Goal: Information Seeking & Learning: Learn about a topic

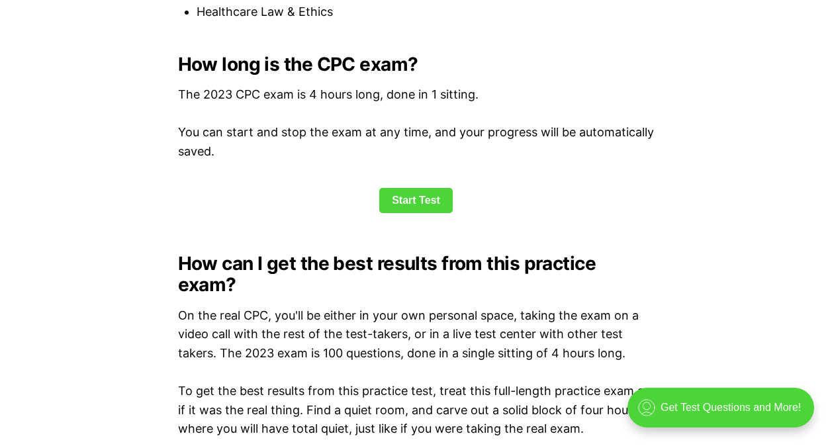
scroll to position [1787, 0]
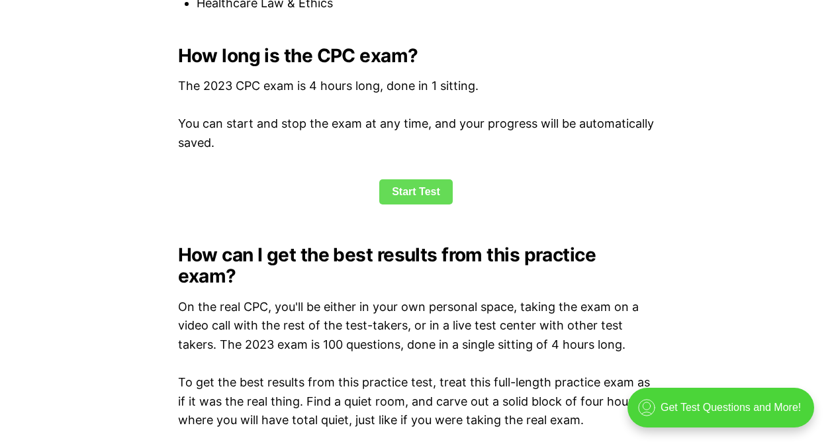
click at [418, 191] on link "Start Test" at bounding box center [415, 191] width 73 height 25
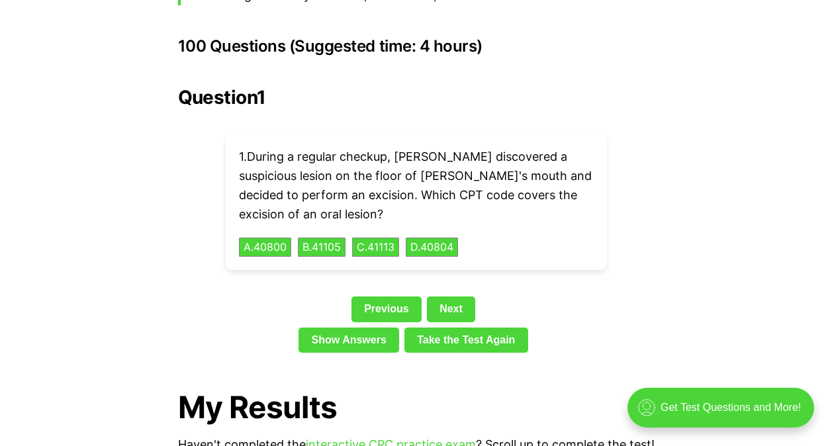
scroll to position [2967, 0]
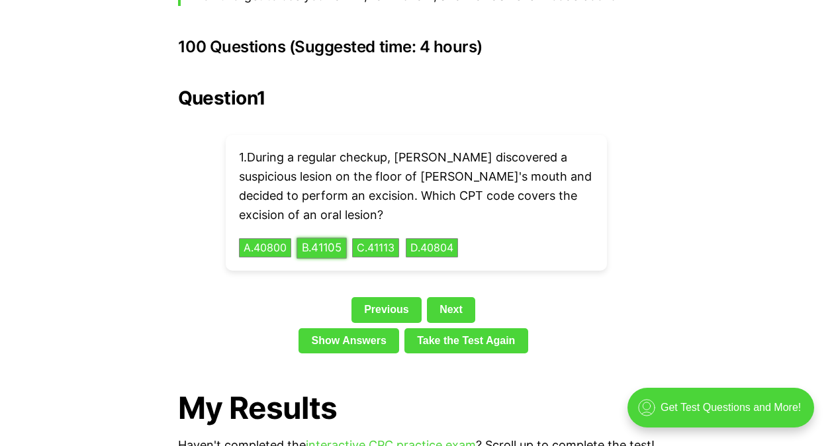
click at [326, 238] on button "B . 41105" at bounding box center [321, 248] width 50 height 21
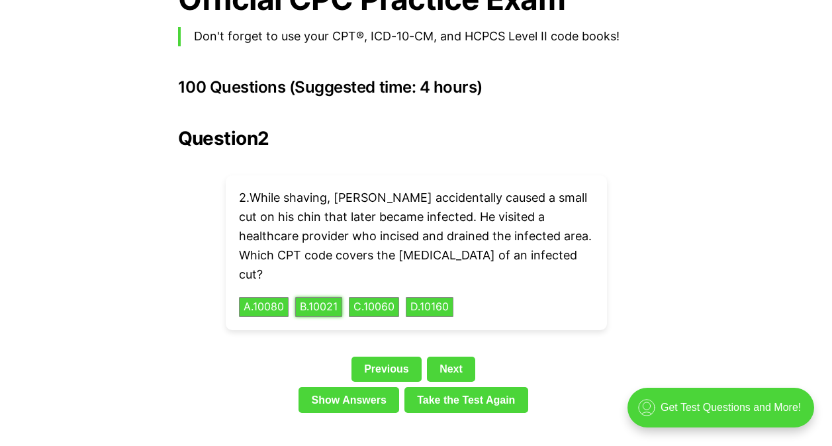
scroll to position [2900, 0]
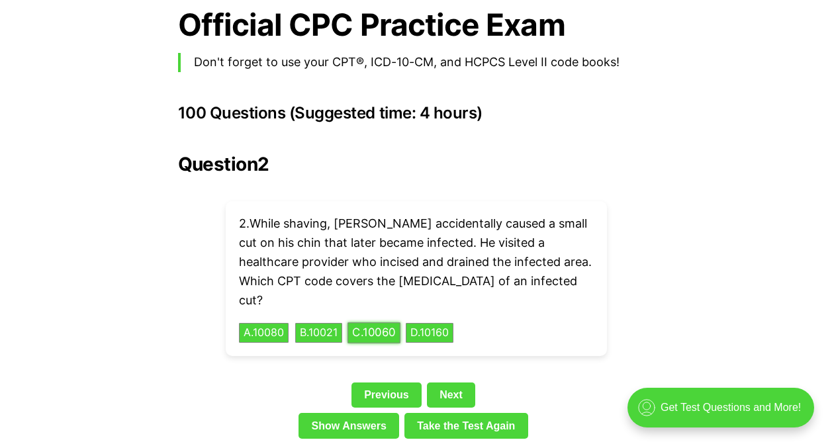
click at [387, 323] on button "C . 10060" at bounding box center [373, 333] width 53 height 21
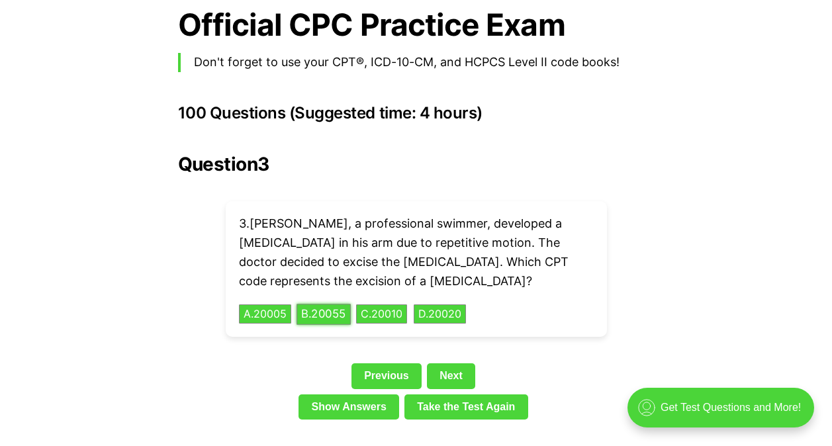
click at [325, 304] on button "B . 20055" at bounding box center [323, 314] width 54 height 21
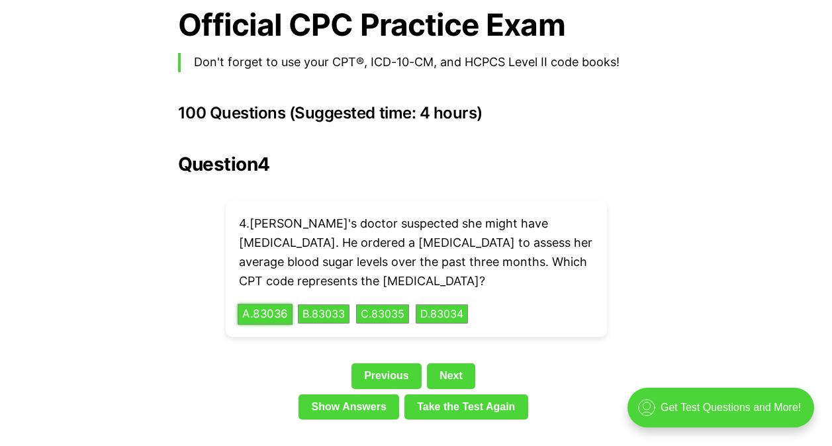
click at [263, 304] on button "A . 83036" at bounding box center [265, 314] width 55 height 21
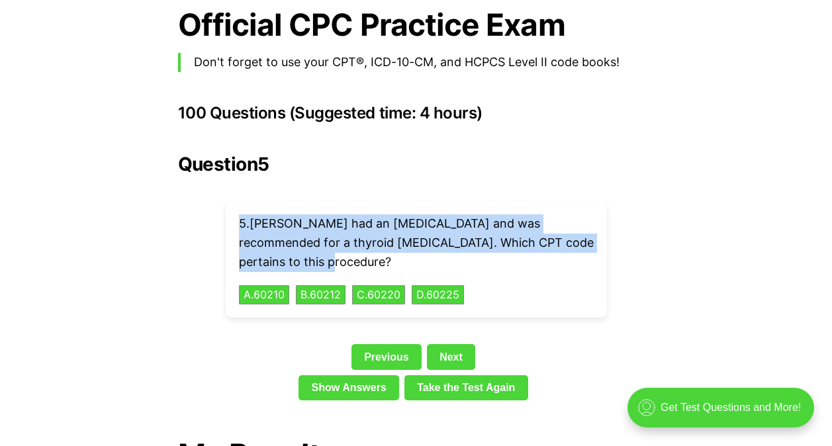
drag, startPoint x: 235, startPoint y: 198, endPoint x: 322, endPoint y: 234, distance: 94.4
click at [322, 234] on div "5 . [PERSON_NAME] had an [MEDICAL_DATA] and was recommended for a thyroid [MEDI…" at bounding box center [416, 259] width 381 height 116
click at [390, 285] on button "C . 60220" at bounding box center [379, 295] width 56 height 21
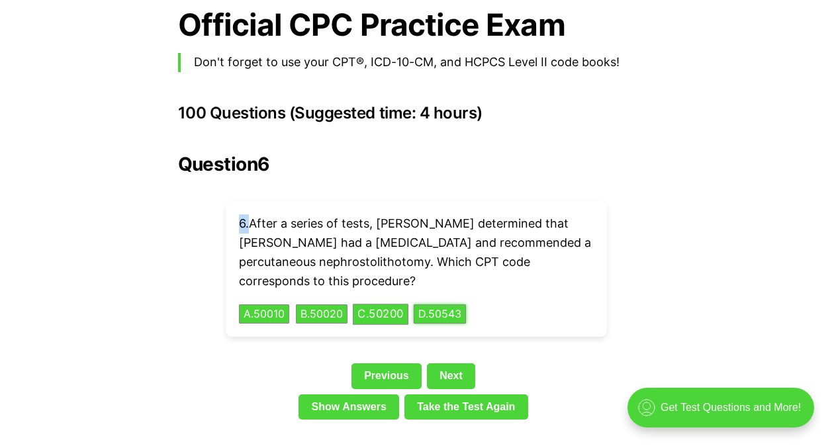
drag, startPoint x: 445, startPoint y: 297, endPoint x: 317, endPoint y: 287, distance: 128.8
click at [365, 300] on div "6 . After a series of tests, [PERSON_NAME] determined that [PERSON_NAME] had a …" at bounding box center [416, 269] width 381 height 136
click at [369, 304] on button "C . 50200" at bounding box center [381, 314] width 56 height 21
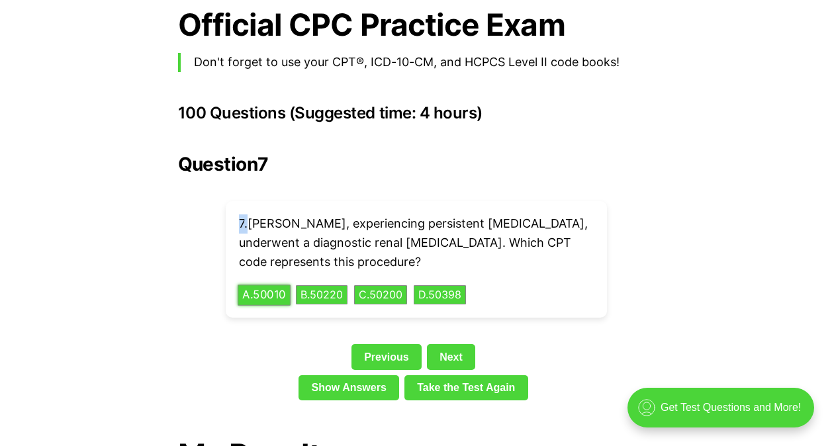
click at [283, 285] on button "A . 50010" at bounding box center [264, 295] width 53 height 21
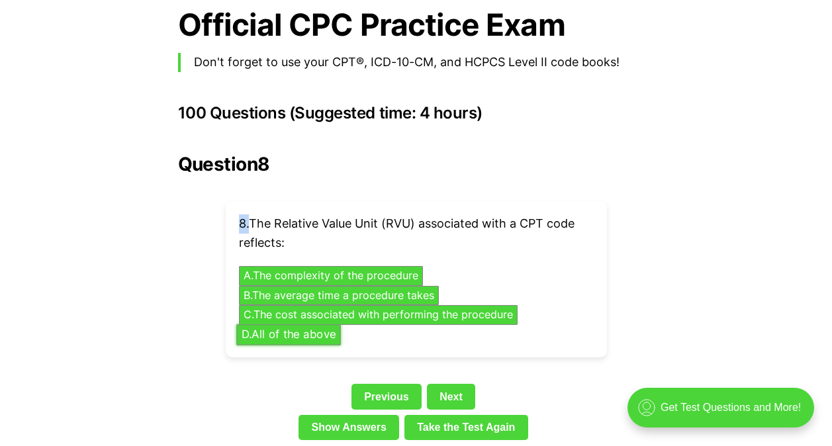
click at [312, 323] on div "8 . The Relative Value Unit (RVU) associated with a CPT code reflects: A . The …" at bounding box center [416, 279] width 381 height 156
click at [291, 324] on button "D . All of the above" at bounding box center [288, 334] width 105 height 21
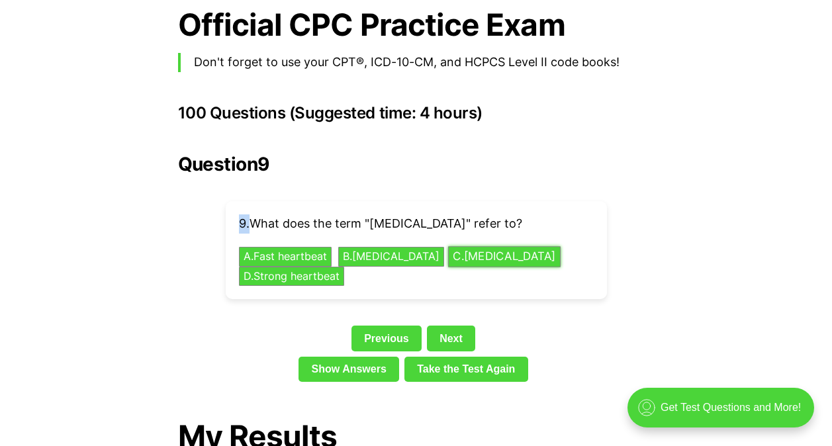
click at [478, 247] on button "C . [MEDICAL_DATA]" at bounding box center [503, 257] width 112 height 21
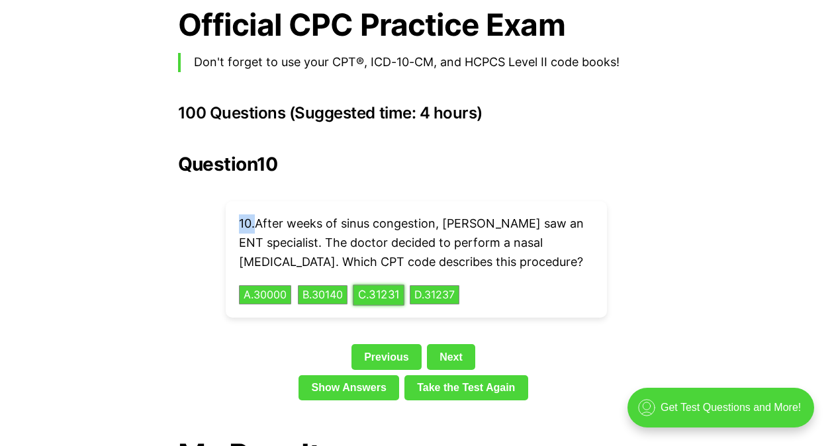
click at [388, 285] on button "C . 31231" at bounding box center [379, 295] width 52 height 21
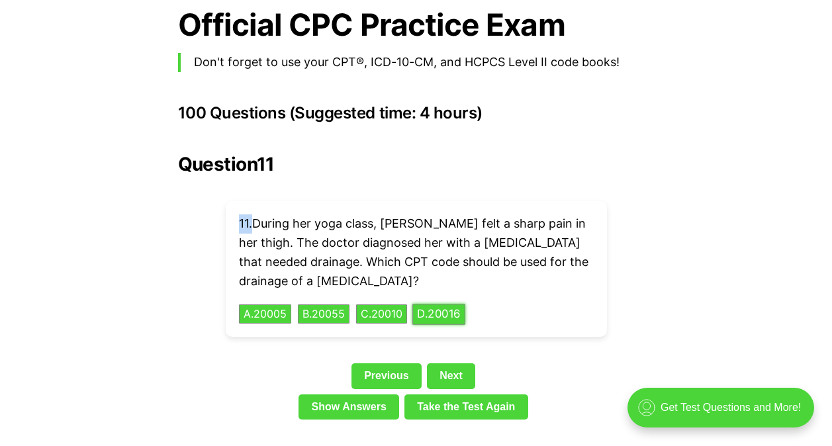
click at [453, 304] on button "D . 20016" at bounding box center [438, 314] width 53 height 21
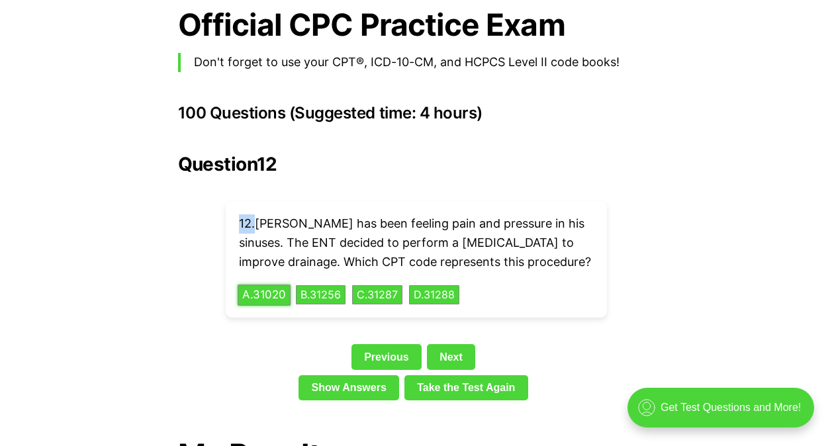
click at [255, 285] on button "A . 31020" at bounding box center [264, 295] width 53 height 21
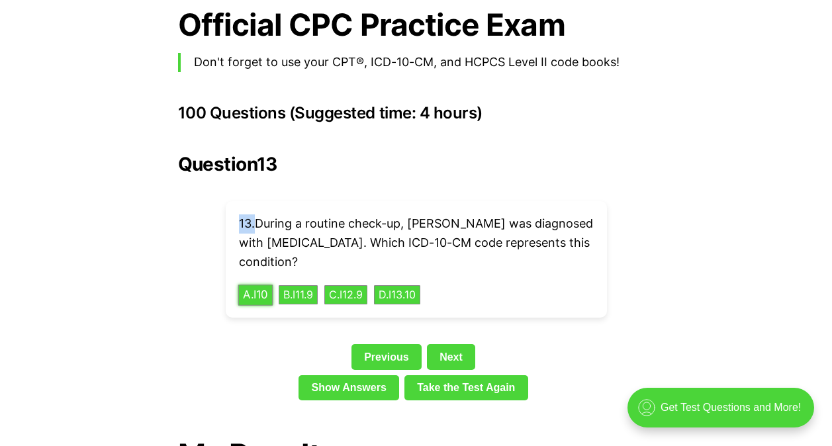
click at [253, 285] on button "A . I10" at bounding box center [255, 295] width 35 height 21
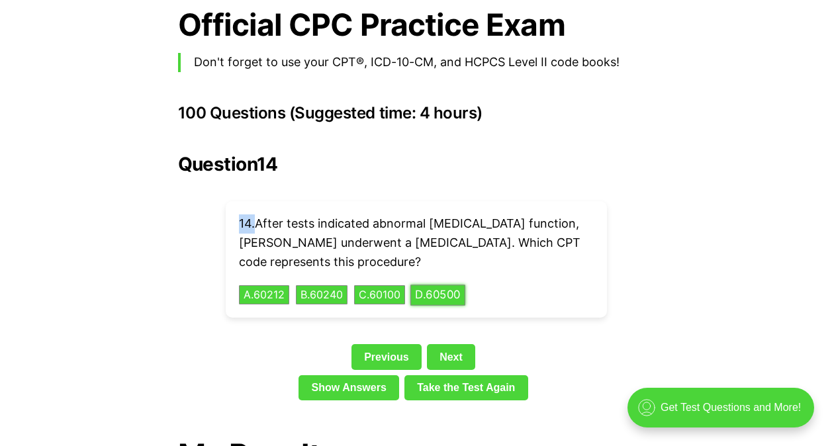
click at [447, 285] on button "D . 60500" at bounding box center [437, 295] width 55 height 21
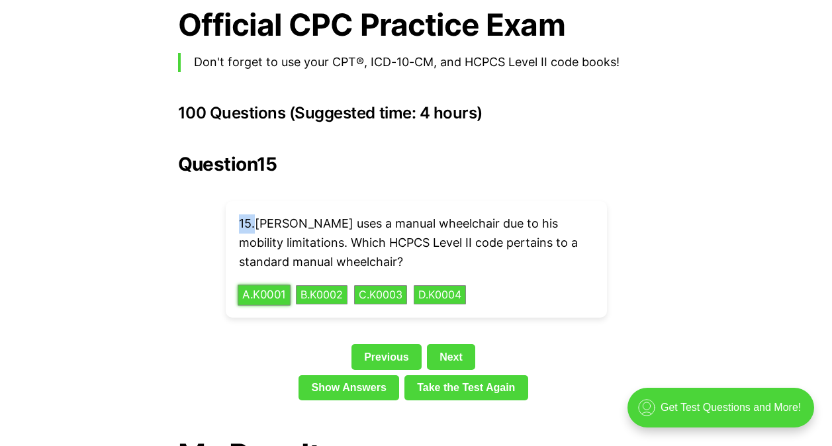
click at [269, 285] on button "A . K0001" at bounding box center [264, 295] width 53 height 21
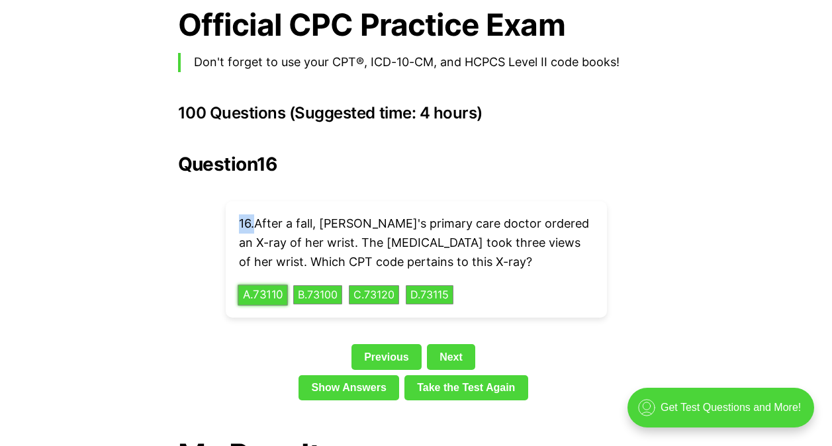
click at [275, 285] on button "A . 73110" at bounding box center [263, 295] width 50 height 21
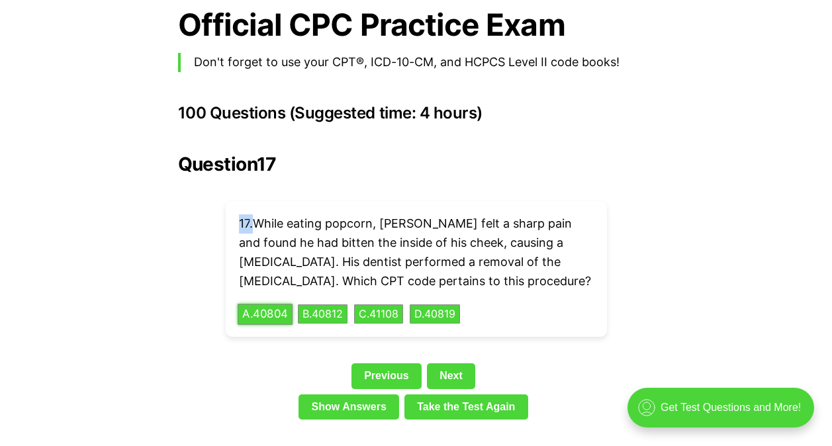
click at [265, 304] on button "A . 40804" at bounding box center [265, 314] width 55 height 21
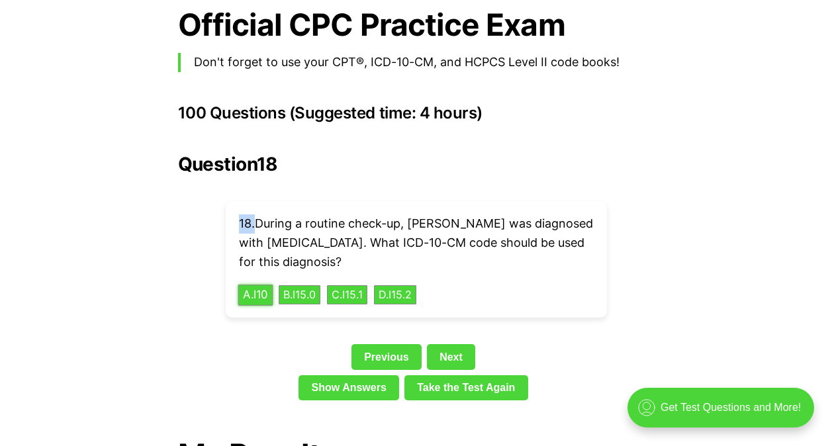
click at [264, 285] on button "A . I10" at bounding box center [255, 295] width 35 height 21
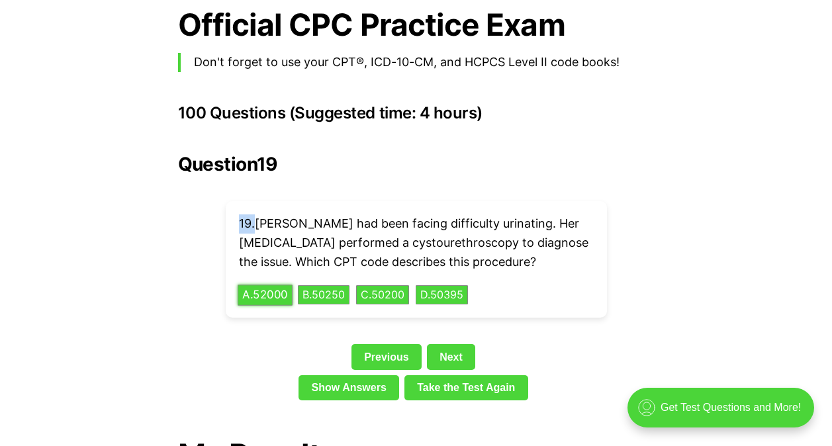
click at [274, 285] on button "A . 52000" at bounding box center [265, 295] width 55 height 21
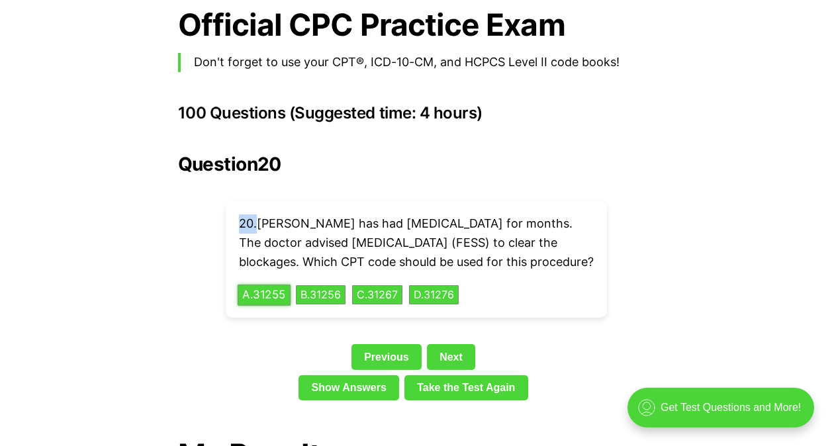
click at [279, 294] on button "A . 31255" at bounding box center [264, 295] width 53 height 21
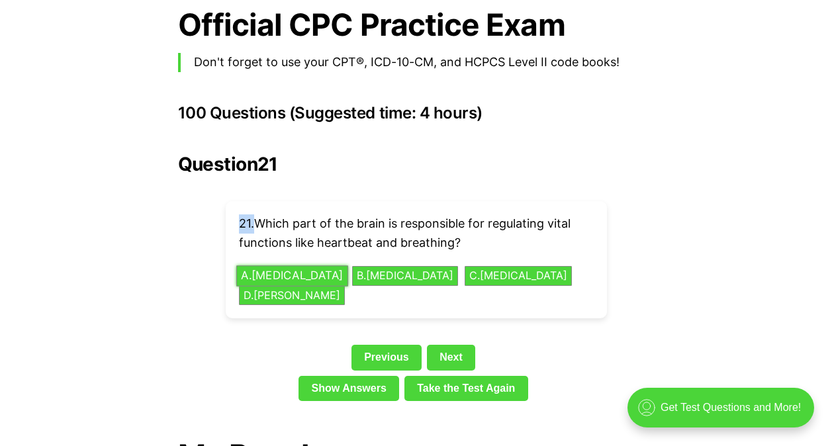
click at [291, 265] on button "A . [MEDICAL_DATA]" at bounding box center [292, 275] width 112 height 21
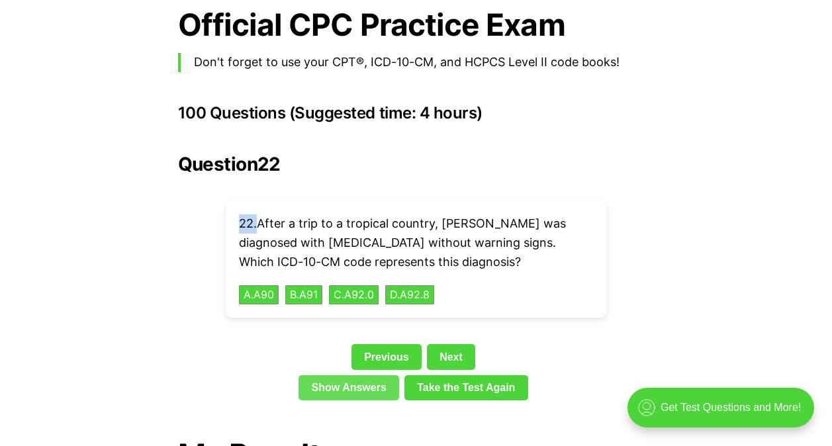
click at [338, 375] on link "Show Answers" at bounding box center [348, 387] width 101 height 25
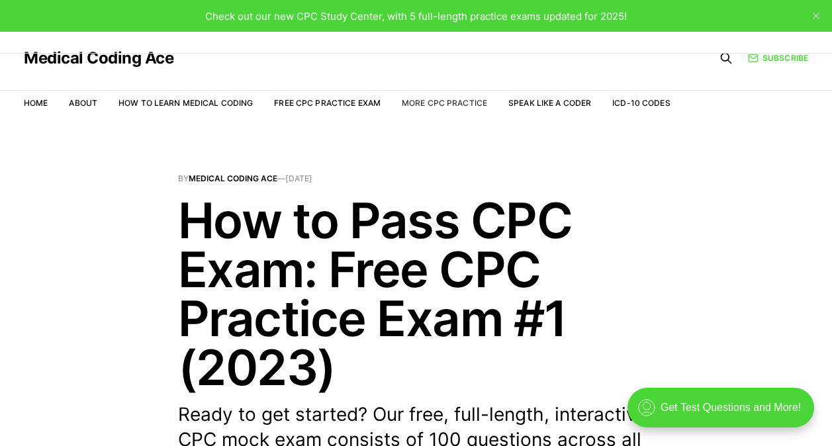
click at [445, 105] on link "More CPC Practice" at bounding box center [444, 103] width 85 height 10
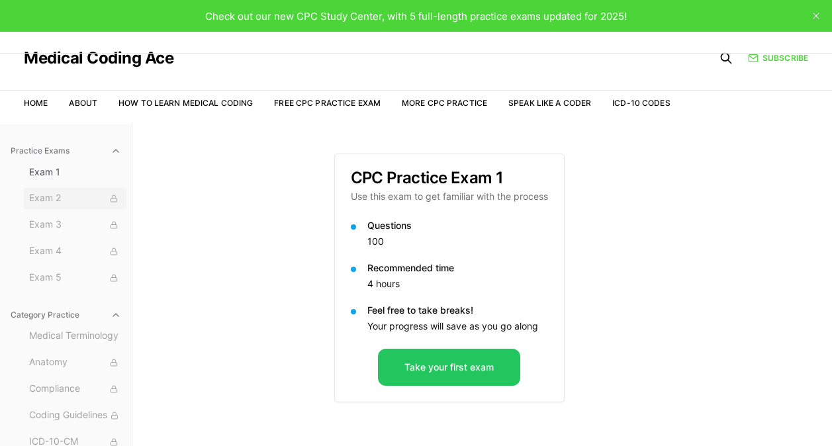
click at [77, 204] on span "Exam 2" at bounding box center [75, 198] width 92 height 15
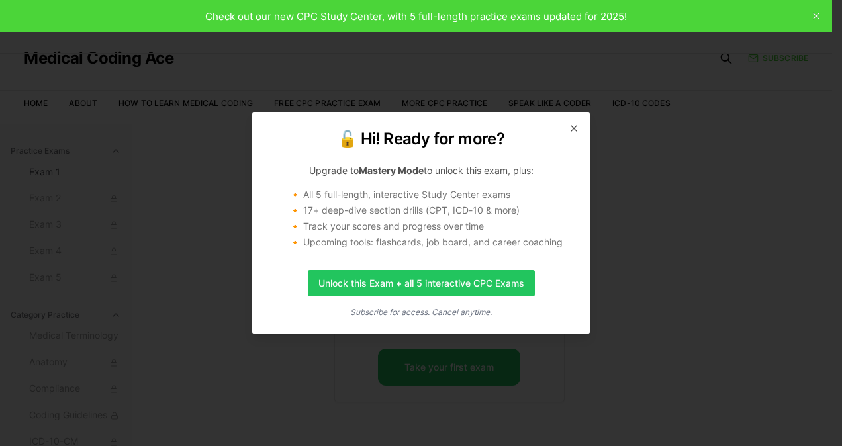
click at [567, 125] on div "🔓 Hi! Ready for more? Upgrade to Mastery Mode to unlock this exam, plus: 🔸 All …" at bounding box center [420, 223] width 339 height 222
click at [576, 124] on icon "button" at bounding box center [573, 128] width 11 height 11
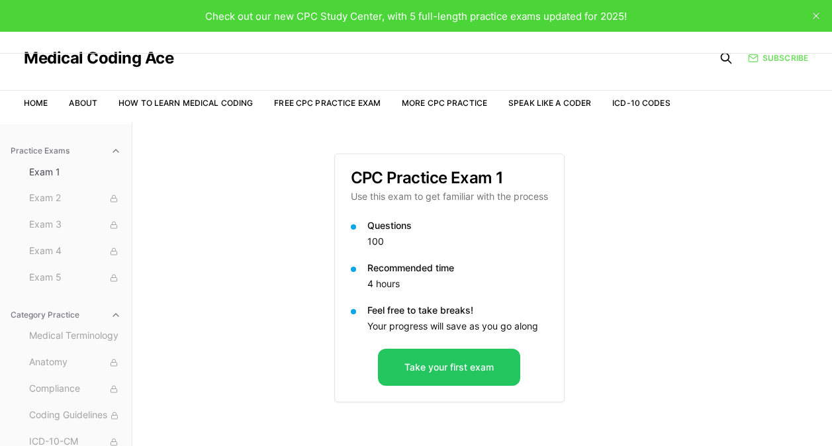
click at [766, 56] on link "Subscribe" at bounding box center [778, 58] width 60 height 12
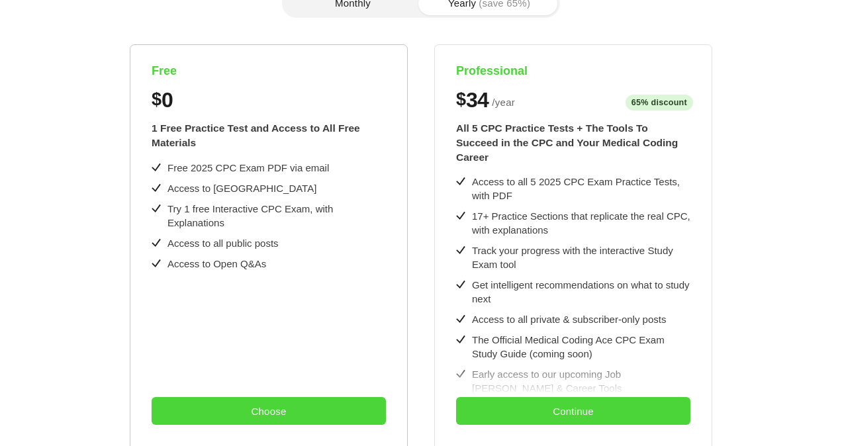
scroll to position [66, 0]
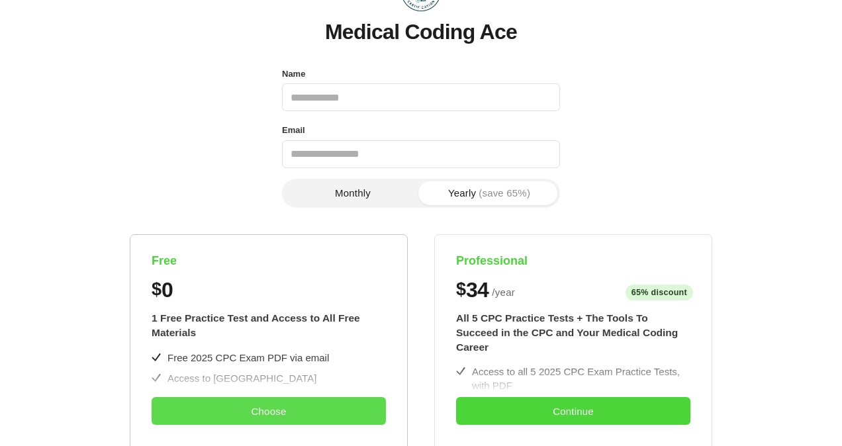
click at [274, 399] on button "Choose" at bounding box center [269, 411] width 234 height 28
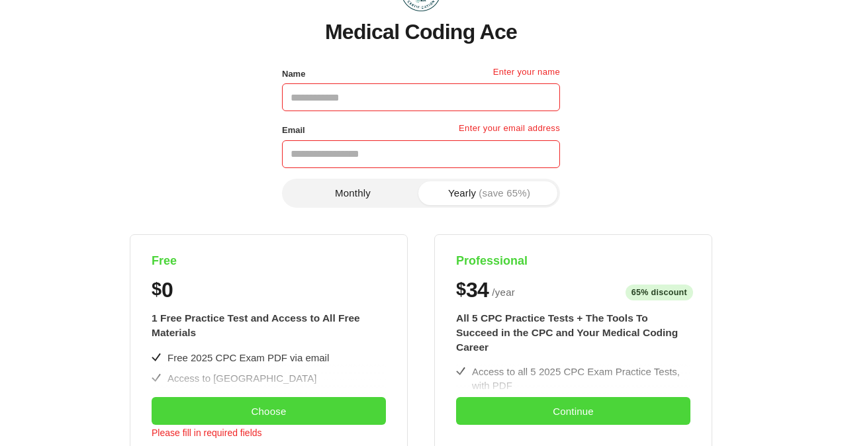
click at [416, 106] on input "Name" at bounding box center [421, 97] width 278 height 28
type input "*"
click at [348, 202] on button "Monthly" at bounding box center [353, 193] width 136 height 24
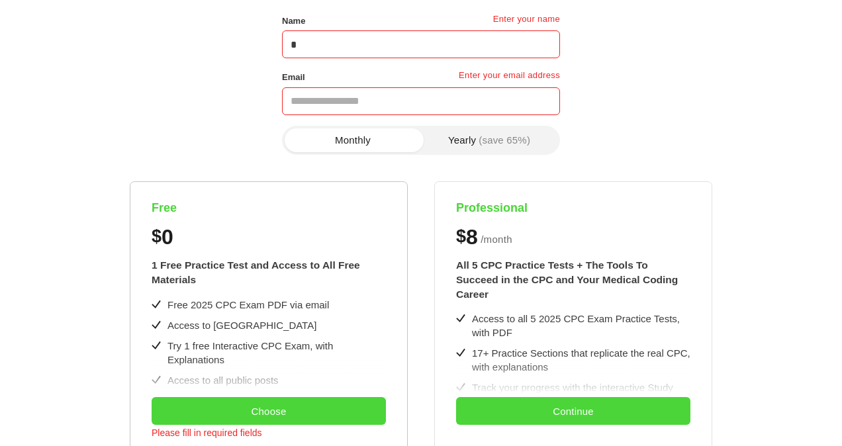
scroll to position [0, 0]
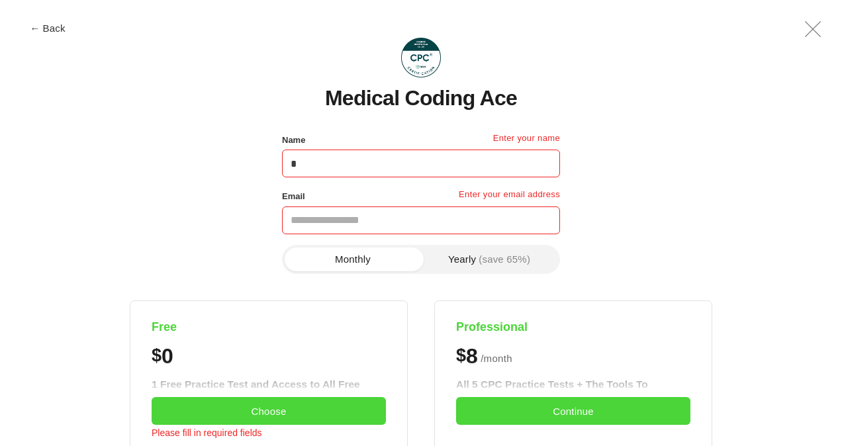
click at [381, 159] on input "*" at bounding box center [421, 164] width 278 height 28
type input "******"
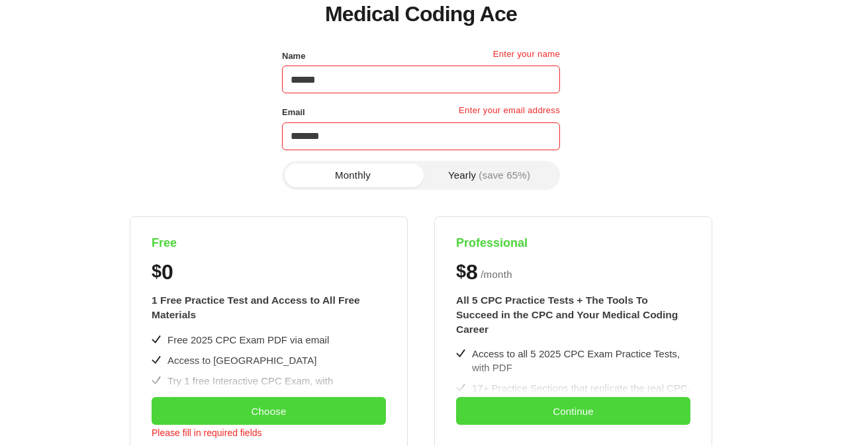
scroll to position [199, 0]
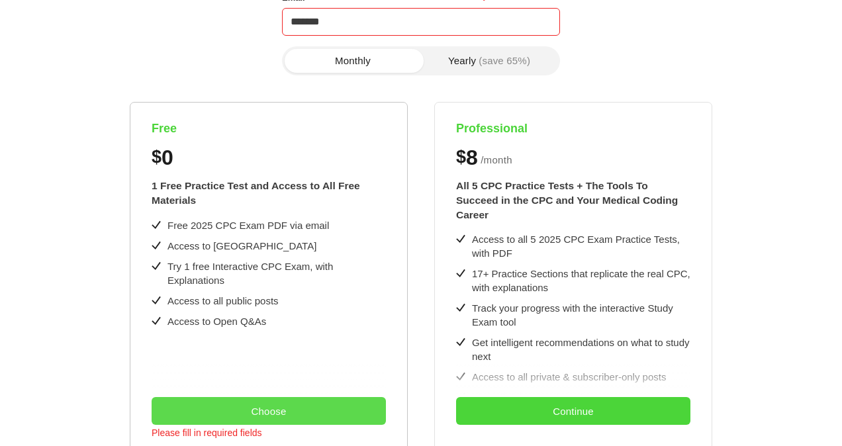
click at [278, 408] on button "Choose" at bounding box center [269, 411] width 234 height 28
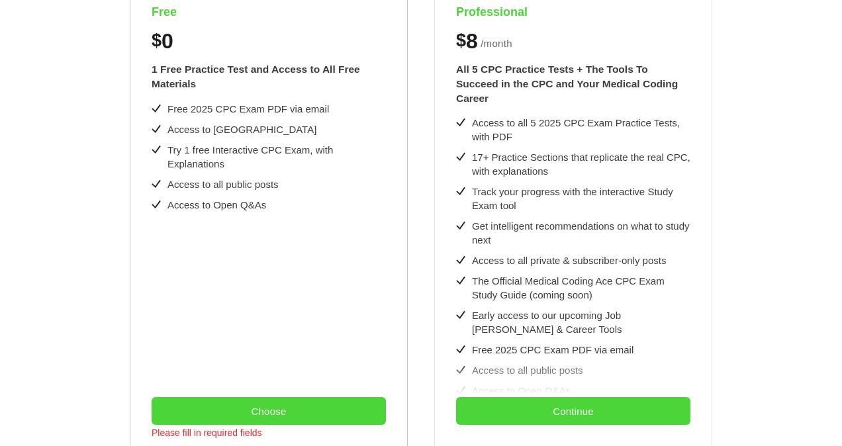
scroll to position [483, 0]
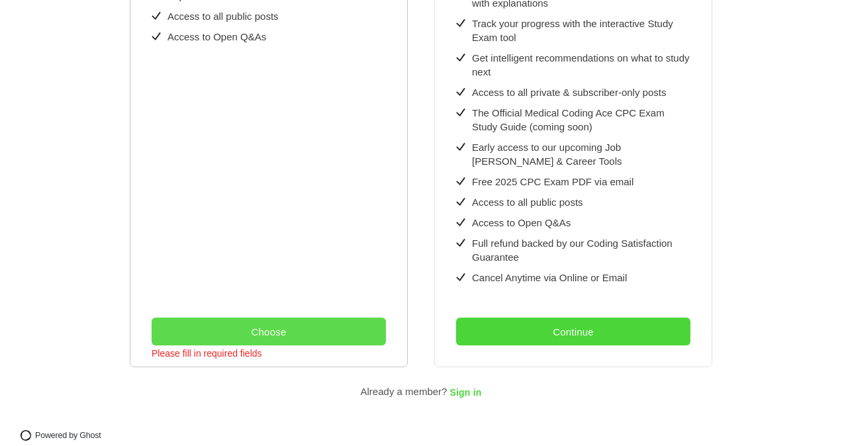
click at [238, 318] on button "Choose" at bounding box center [269, 332] width 234 height 28
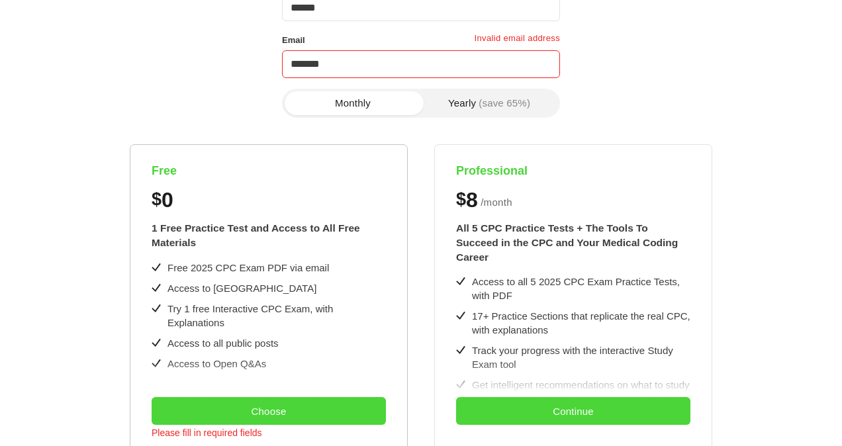
scroll to position [152, 0]
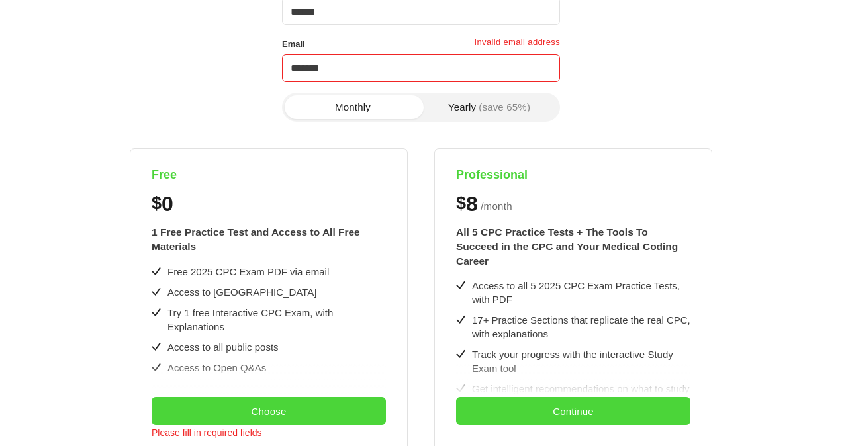
click at [387, 76] on input "*******" at bounding box center [421, 68] width 278 height 28
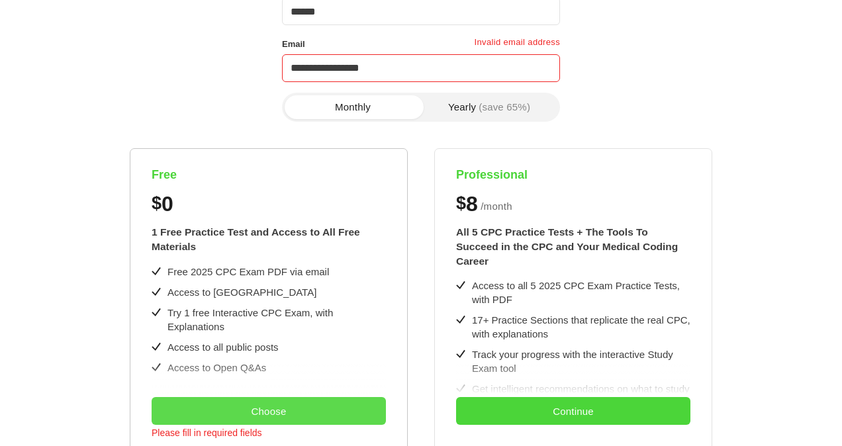
type input "**********"
click at [293, 403] on button "Choose" at bounding box center [269, 411] width 234 height 28
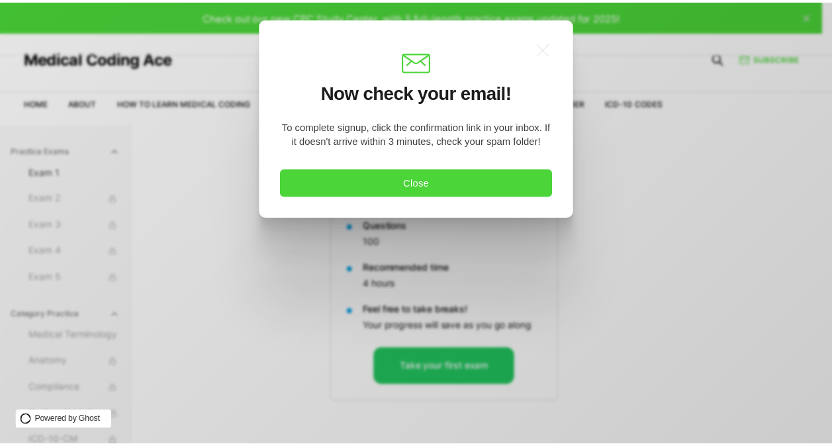
scroll to position [0, 0]
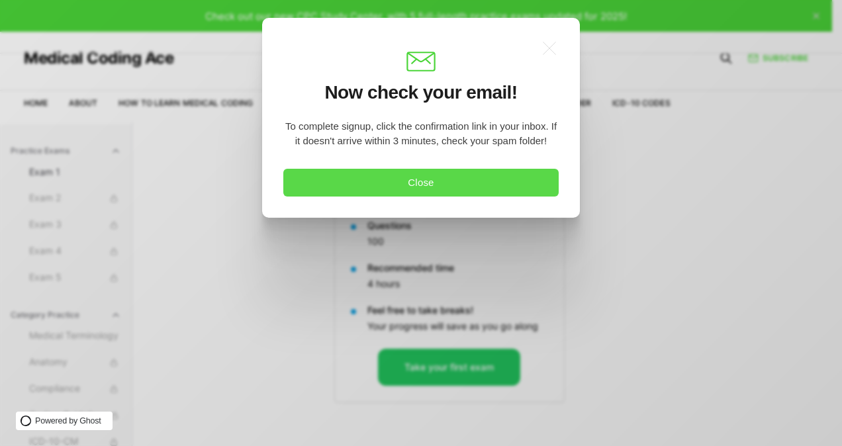
click at [440, 182] on button "Close" at bounding box center [420, 183] width 275 height 28
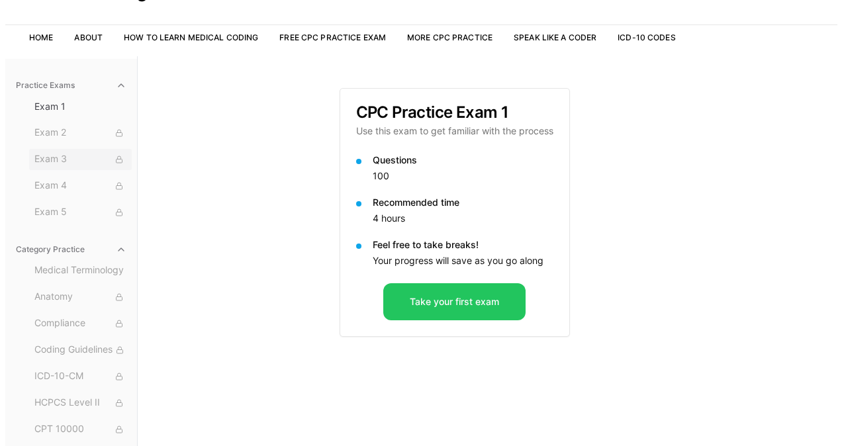
scroll to position [66, 0]
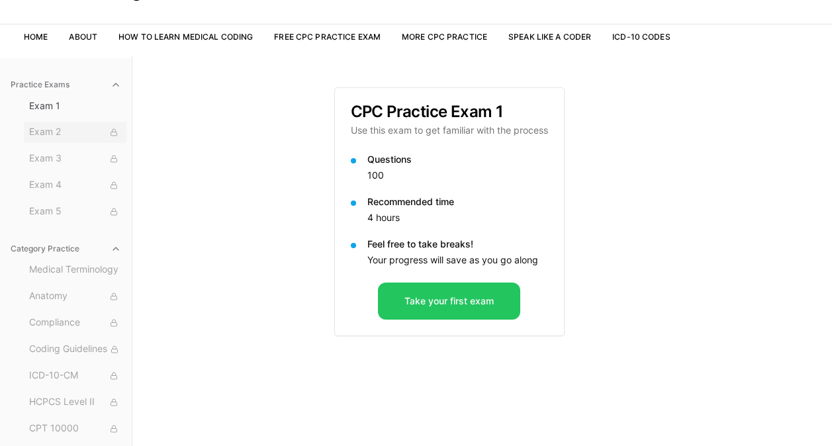
click at [34, 135] on span "Exam 2" at bounding box center [75, 132] width 92 height 15
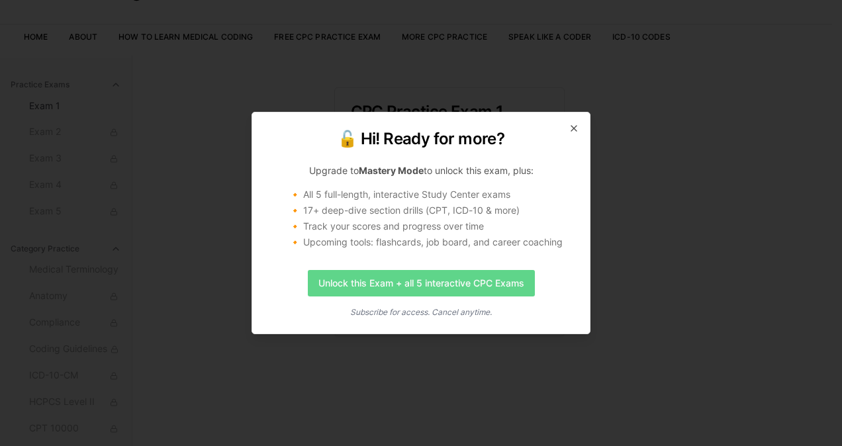
click at [398, 291] on link "Unlock this Exam + all 5 interactive CPC Exams" at bounding box center [421, 283] width 227 height 26
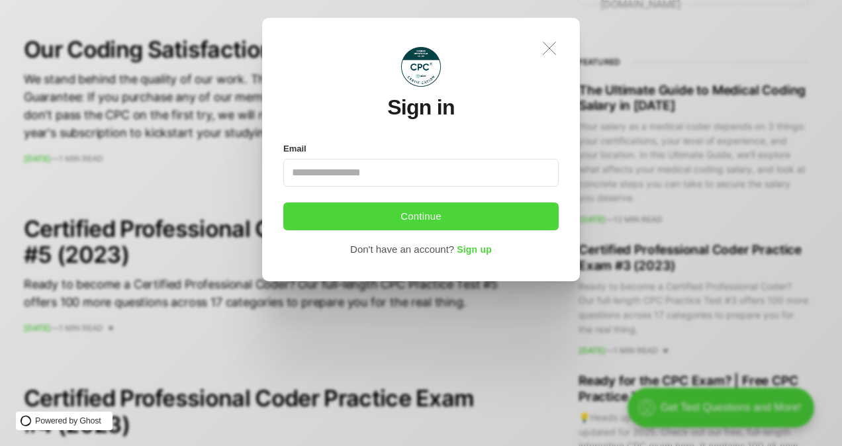
click at [549, 54] on icon ".a{fill:none;stroke:currentColor;stroke-linecap:round;stroke-linejoin:round;str…" at bounding box center [549, 48] width 29 height 29
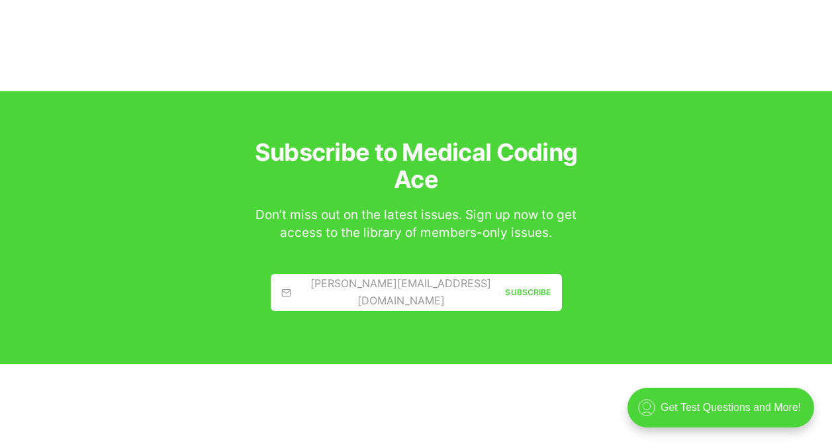
scroll to position [2114, 0]
